Goal: Information Seeking & Learning: Learn about a topic

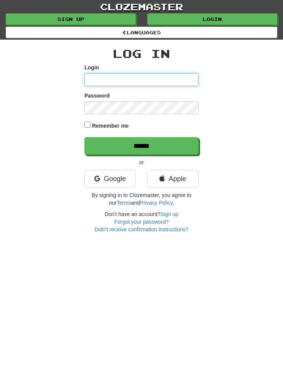
click at [173, 78] on input "Login" at bounding box center [142, 79] width 114 height 13
type input "*********"
click at [183, 142] on input "******" at bounding box center [142, 146] width 114 height 18
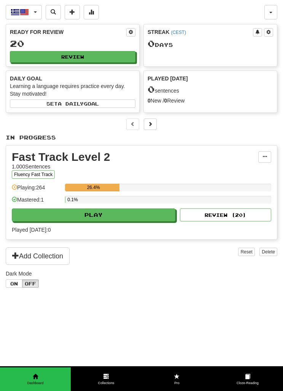
click at [41, 55] on button "Review" at bounding box center [73, 56] width 126 height 11
select select "**"
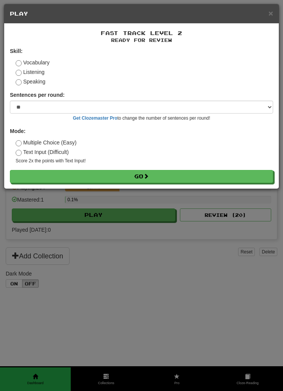
click at [201, 174] on button "Go" at bounding box center [141, 176] width 263 height 13
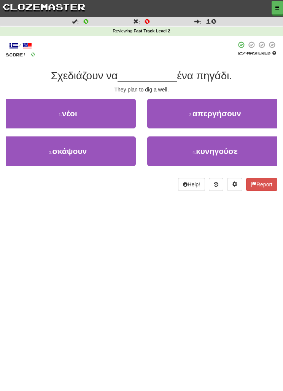
click at [49, 153] on small "3 ." at bounding box center [50, 152] width 3 height 5
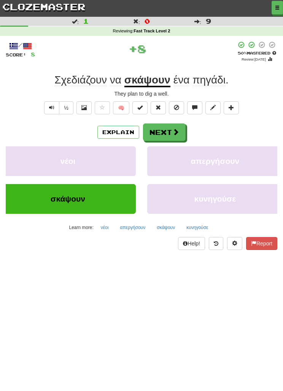
click at [180, 131] on button "Next" at bounding box center [164, 132] width 43 height 18
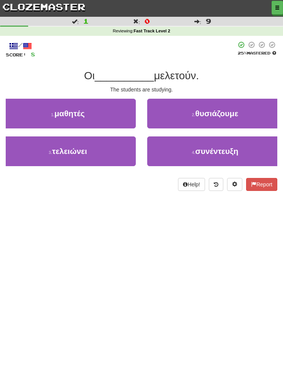
click at [44, 115] on button "1 . μαθητές" at bounding box center [68, 114] width 136 height 30
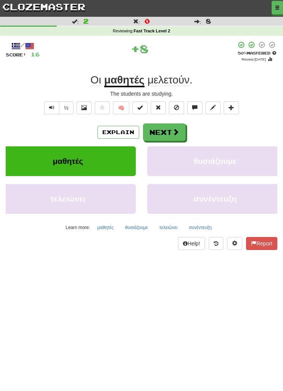
click at [181, 133] on button "Next" at bounding box center [164, 132] width 43 height 18
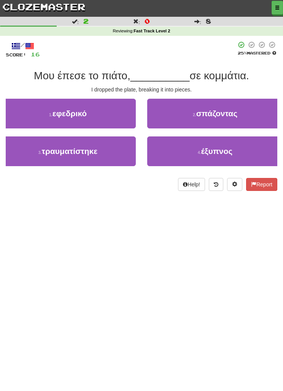
click at [220, 120] on button "2 . σπάζοντας" at bounding box center [215, 114] width 136 height 30
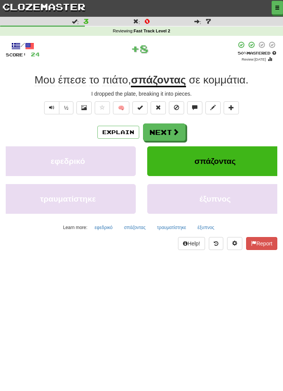
click at [176, 131] on span at bounding box center [175, 131] width 7 height 7
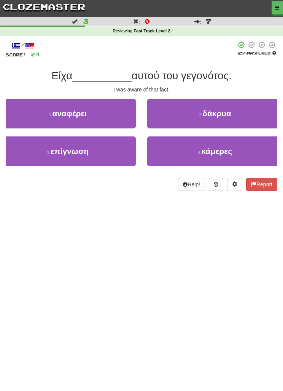
click at [42, 149] on button "3 . επίγνωση" at bounding box center [68, 151] width 136 height 30
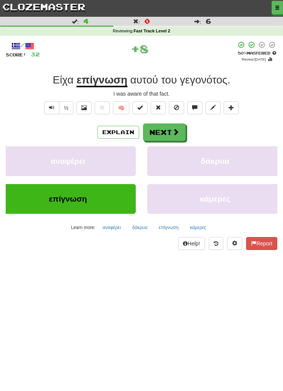
click at [179, 134] on span at bounding box center [175, 131] width 7 height 7
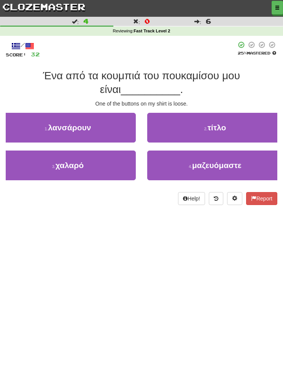
click at [33, 162] on button "3 . χαλαρό" at bounding box center [68, 165] width 136 height 30
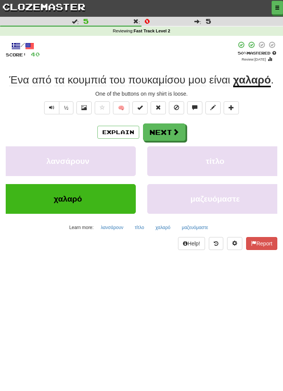
click at [177, 134] on span at bounding box center [175, 131] width 7 height 7
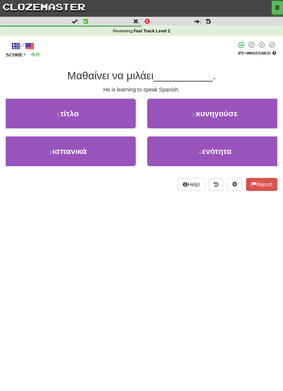
click at [33, 150] on button "3 . ισπανικά" at bounding box center [68, 151] width 136 height 30
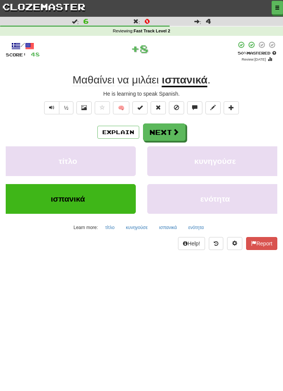
click at [178, 136] on button "Next" at bounding box center [164, 132] width 43 height 18
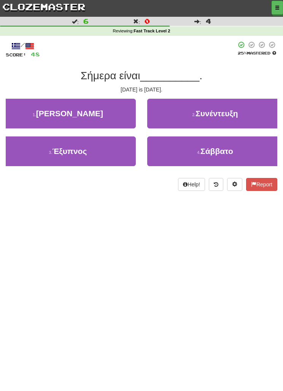
click at [196, 148] on button "4 . Σάββατο" at bounding box center [215, 151] width 136 height 30
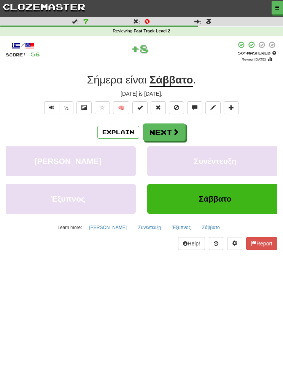
click at [180, 134] on button "Next" at bounding box center [164, 132] width 43 height 18
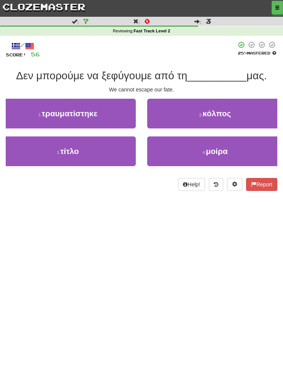
click at [206, 156] on button "4 . μοίρα" at bounding box center [215, 151] width 136 height 30
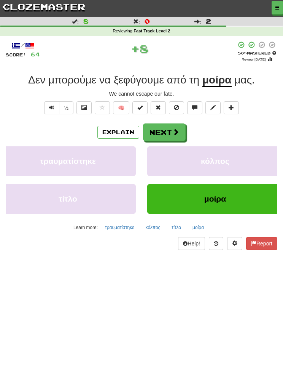
click at [183, 136] on button "Next" at bounding box center [164, 132] width 43 height 18
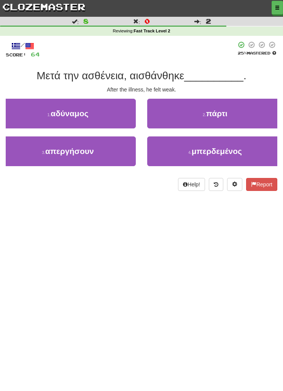
click at [46, 110] on button "1 . αδύναμος" at bounding box center [68, 114] width 136 height 30
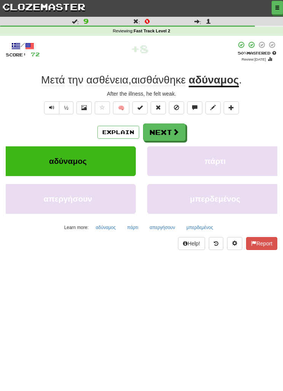
click at [182, 134] on button "Next" at bounding box center [164, 132] width 43 height 18
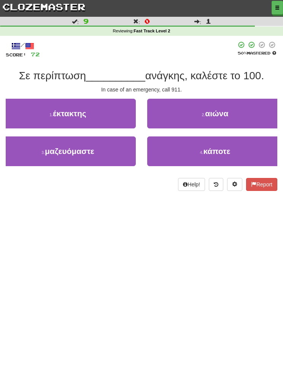
click at [42, 107] on button "1 . έκτακτης" at bounding box center [68, 114] width 136 height 30
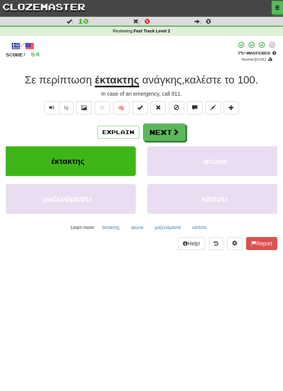
click at [180, 138] on button "Next" at bounding box center [164, 132] width 43 height 18
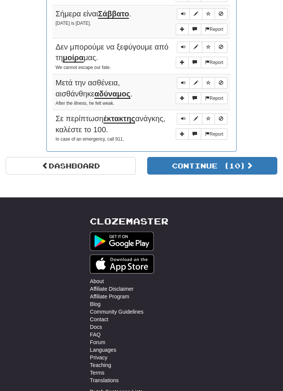
click at [233, 161] on button "Continue ( 10 )" at bounding box center [212, 166] width 130 height 18
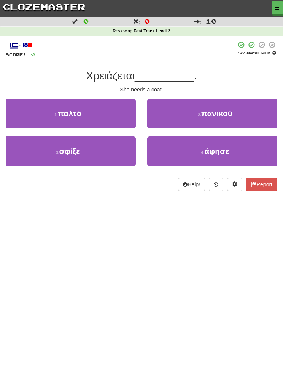
click at [51, 108] on button "1 . παλτό" at bounding box center [68, 114] width 136 height 30
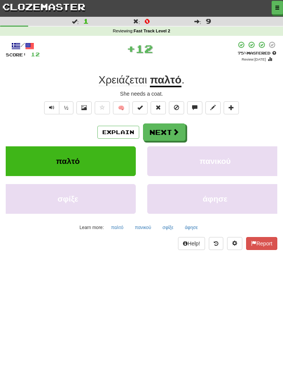
click at [174, 133] on span at bounding box center [175, 131] width 7 height 7
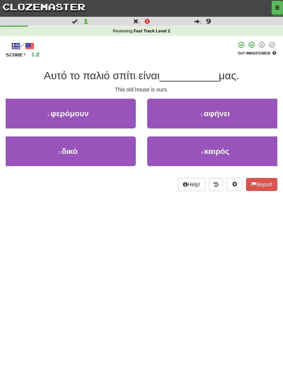
click at [57, 144] on button "3 . δικό" at bounding box center [68, 151] width 136 height 30
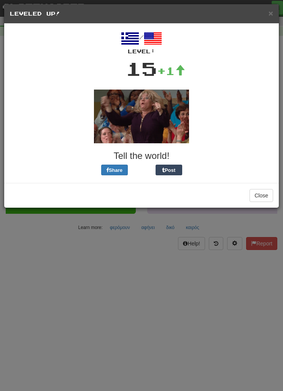
click at [267, 192] on button "Close" at bounding box center [262, 195] width 24 height 13
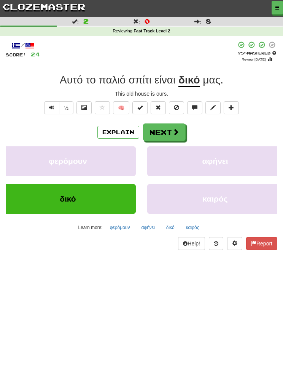
click at [181, 134] on button "Next" at bounding box center [164, 132] width 43 height 18
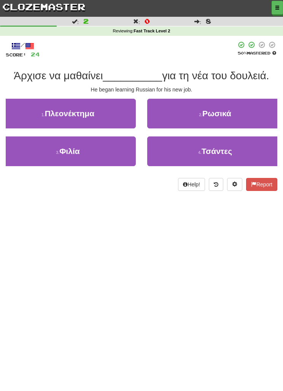
click at [230, 113] on span "Ρωσικά" at bounding box center [217, 113] width 29 height 9
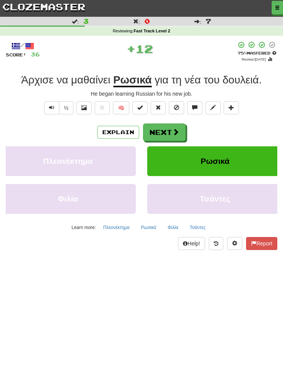
click at [174, 135] on button "Next" at bounding box center [164, 132] width 43 height 18
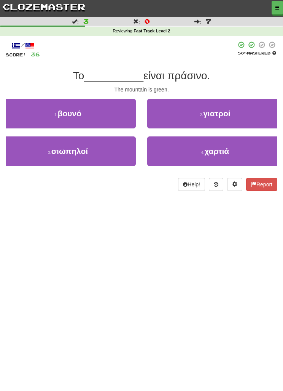
click at [79, 121] on button "1 . βουνό" at bounding box center [68, 114] width 136 height 30
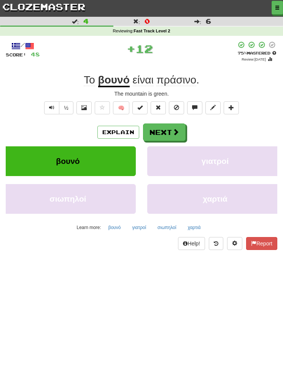
click at [176, 136] on button "Next" at bounding box center [164, 132] width 43 height 18
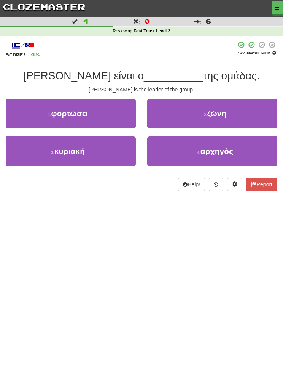
click at [214, 149] on span "αρχηγός" at bounding box center [217, 151] width 33 height 9
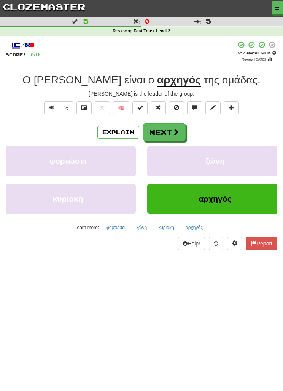
click at [176, 134] on span at bounding box center [175, 131] width 7 height 7
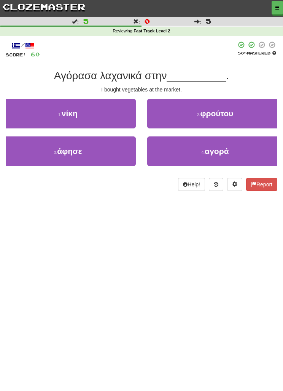
click at [209, 152] on span "αγορά" at bounding box center [217, 151] width 24 height 9
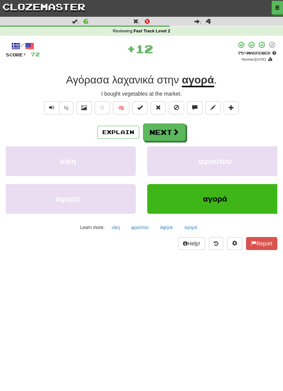
click at [179, 135] on button "Next" at bounding box center [164, 132] width 43 height 18
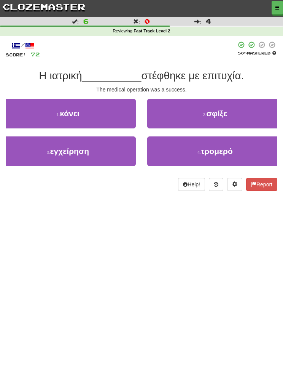
click at [125, 155] on button "3 . εγχείρηση" at bounding box center [68, 151] width 136 height 30
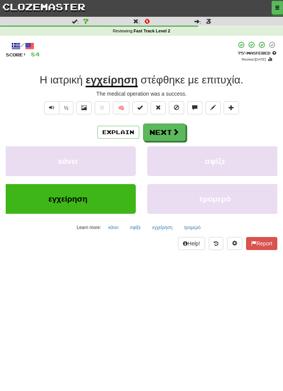
click at [178, 133] on span at bounding box center [175, 131] width 7 height 7
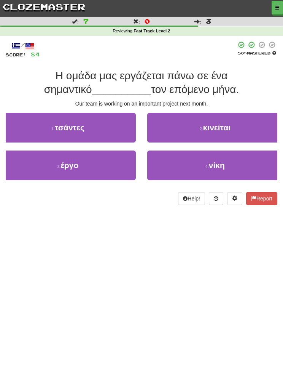
click at [108, 169] on button "3 . έργο" at bounding box center [68, 165] width 136 height 30
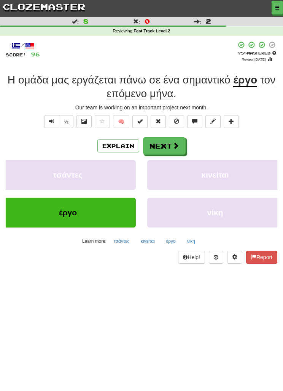
click at [172, 145] on span at bounding box center [175, 145] width 7 height 7
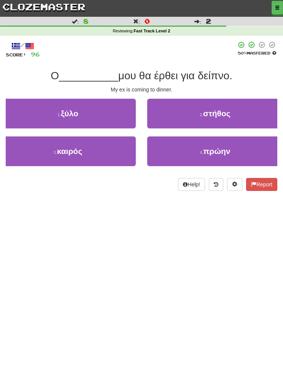
click at [205, 150] on span "πρώην" at bounding box center [216, 151] width 27 height 9
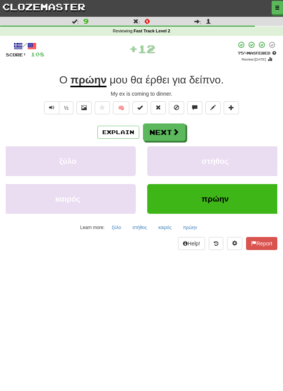
click at [177, 135] on button "Next" at bounding box center [164, 132] width 43 height 18
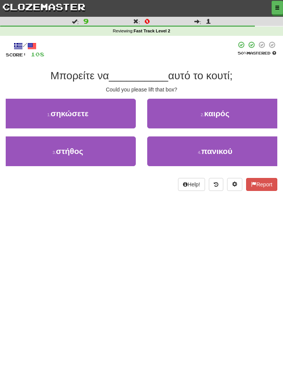
click at [118, 117] on button "1 . σηκώσετε" at bounding box center [68, 114] width 136 height 30
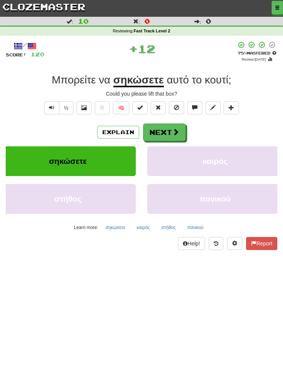
click at [177, 131] on span at bounding box center [175, 131] width 7 height 7
